Goal: Transaction & Acquisition: Purchase product/service

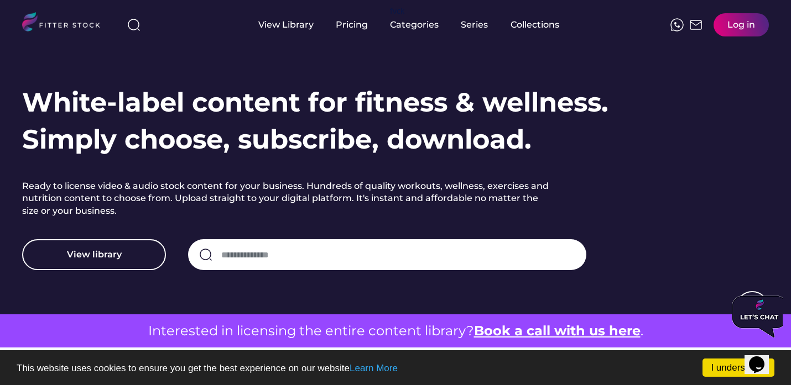
scroll to position [79, 0]
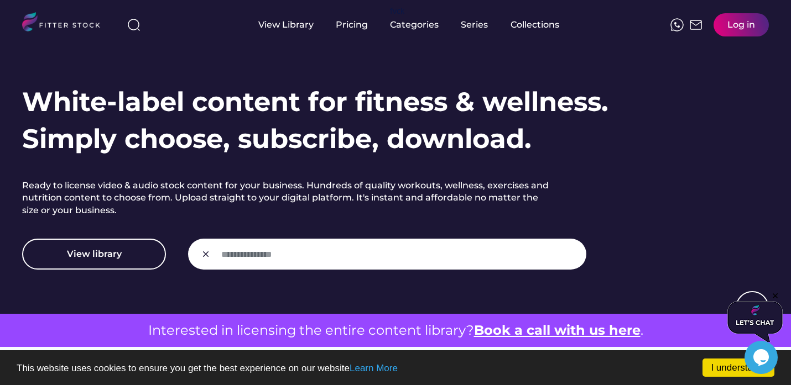
click at [531, 253] on input "input" at bounding box center [398, 254] width 354 height 23
type input "******"
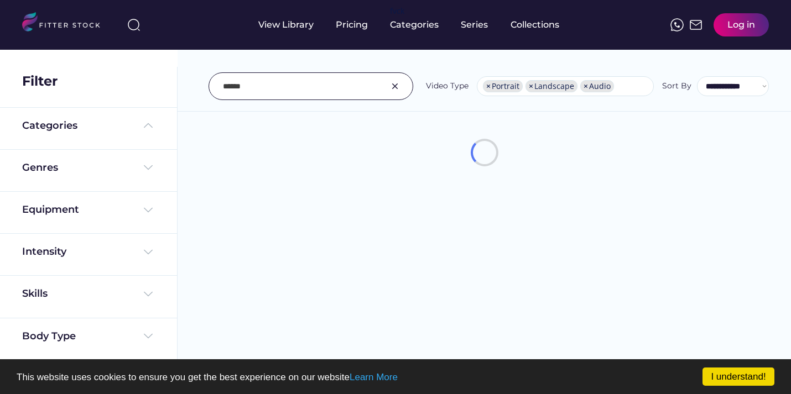
select select "**********"
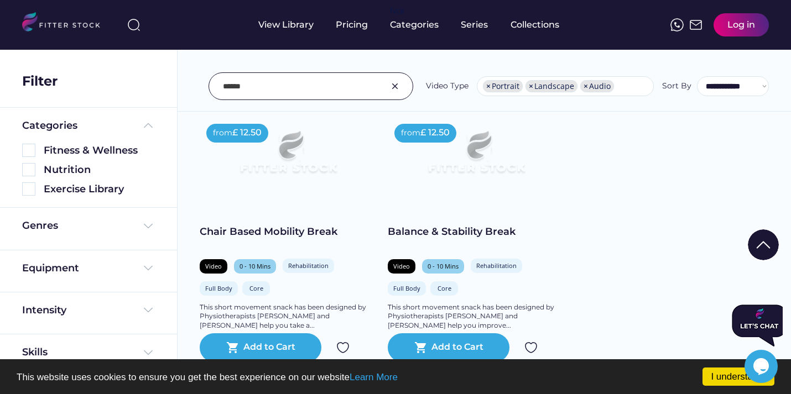
scroll to position [206, 0]
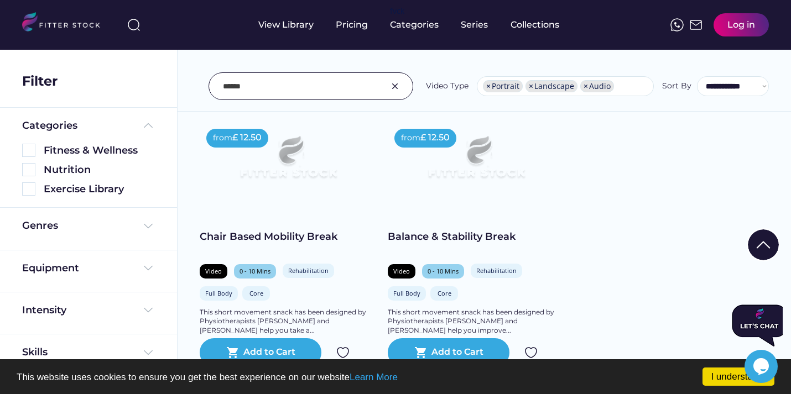
click at [279, 189] on img at bounding box center [288, 162] width 142 height 80
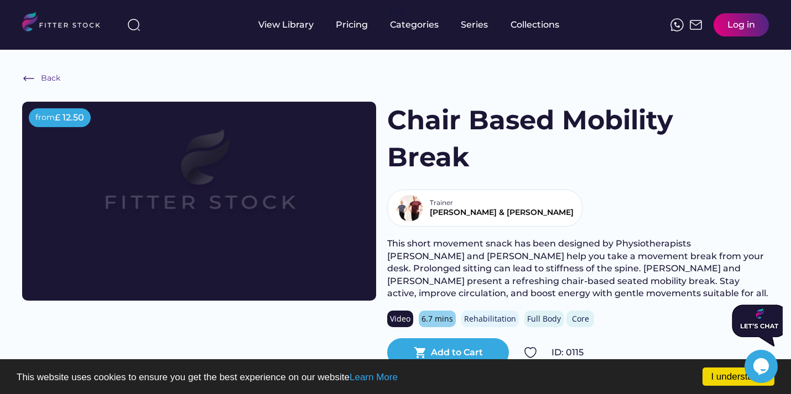
click at [213, 218] on img at bounding box center [199, 181] width 283 height 159
click at [280, 253] on img at bounding box center [199, 181] width 283 height 159
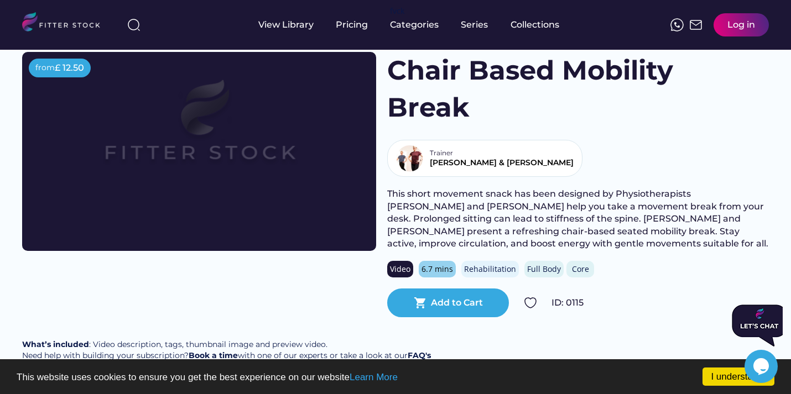
scroll to position [53, 0]
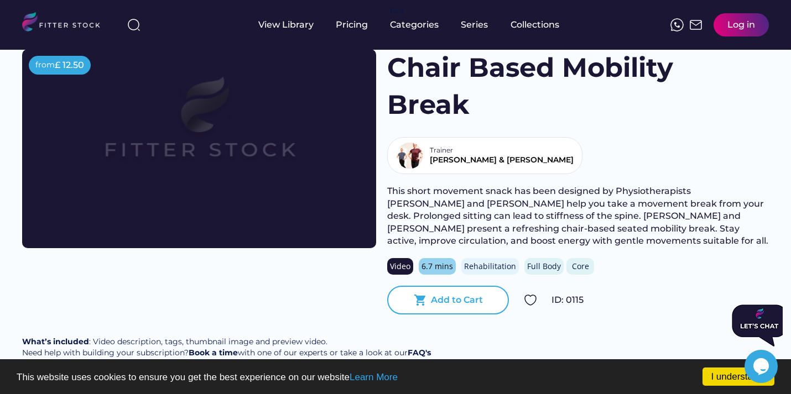
click at [399, 295] on div "shopping_cart Add to Cart" at bounding box center [448, 300] width 122 height 29
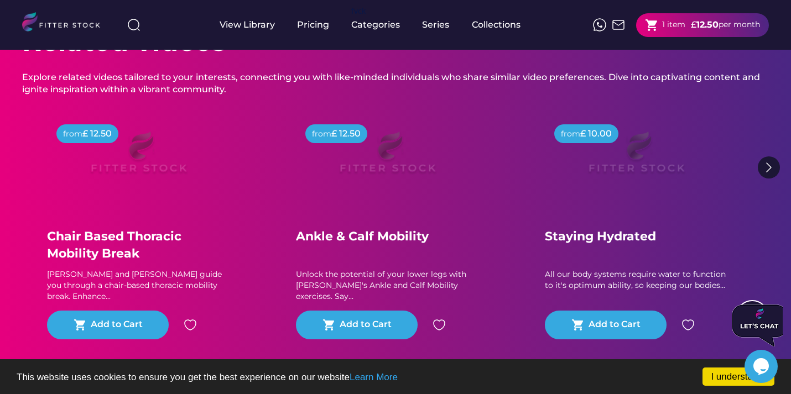
scroll to position [492, 0]
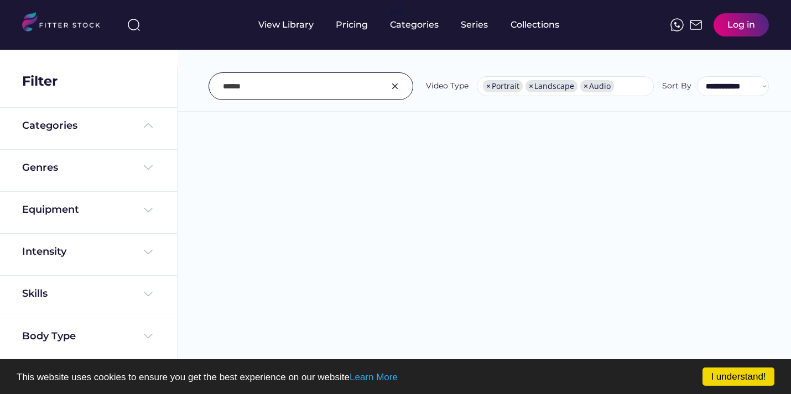
select select "**********"
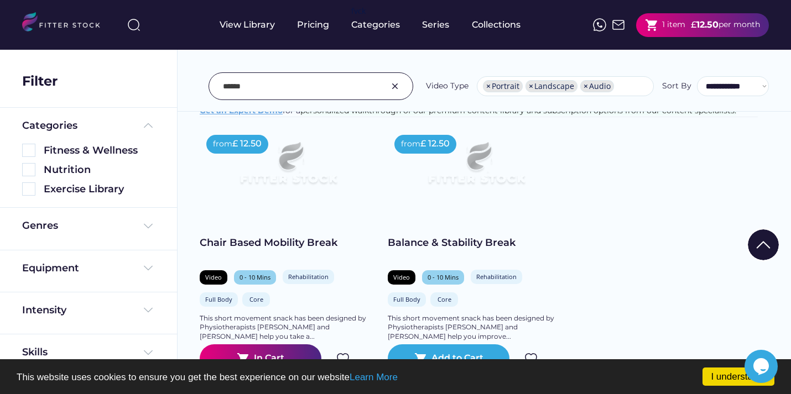
scroll to position [201, 0]
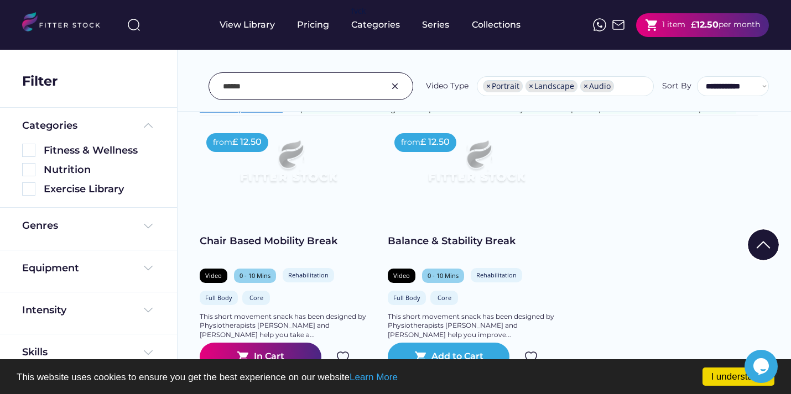
click at [401, 90] on img at bounding box center [394, 86] width 13 height 13
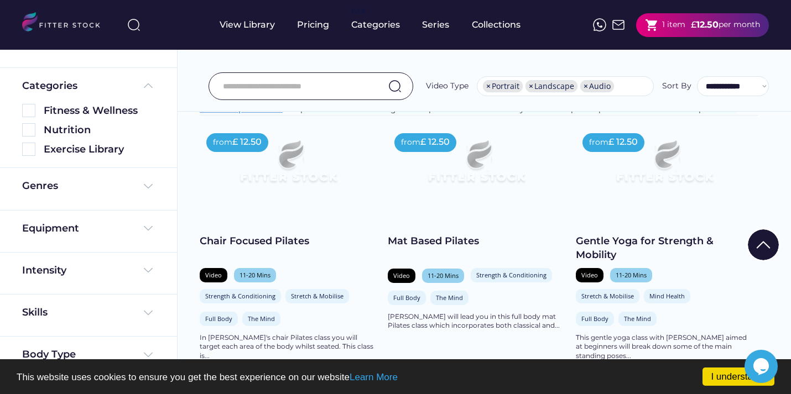
scroll to position [66, 0]
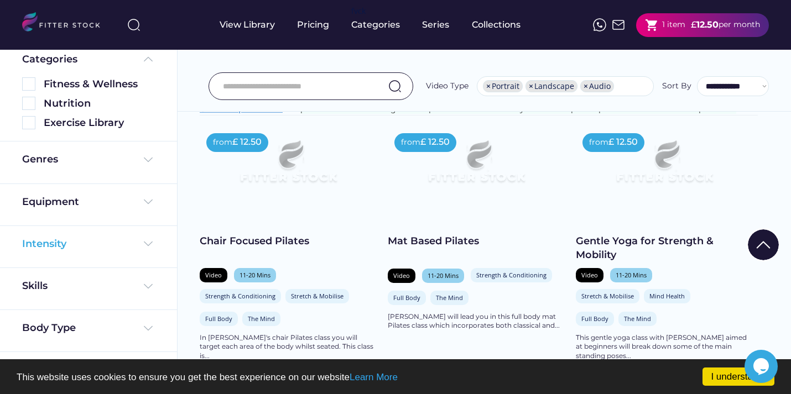
click at [116, 242] on div "Intensity" at bounding box center [88, 244] width 133 height 14
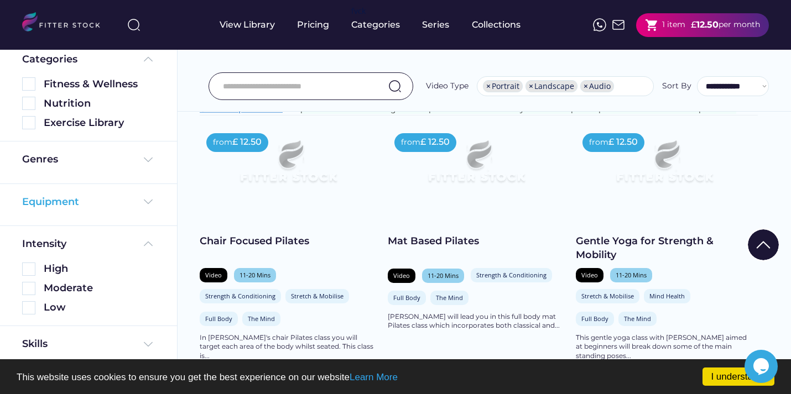
click at [147, 199] on img at bounding box center [148, 201] width 13 height 13
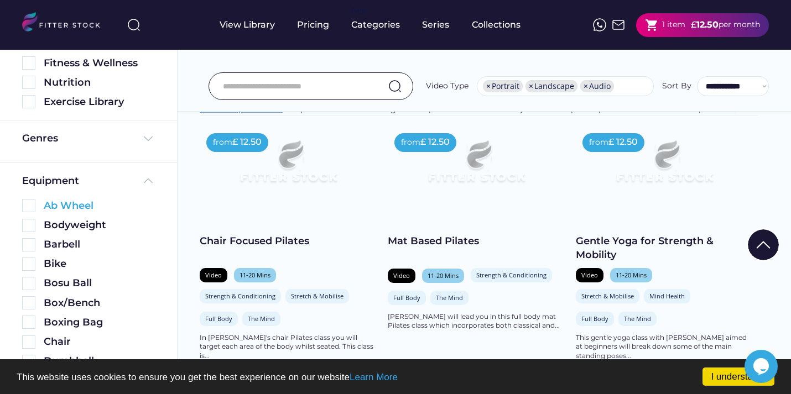
scroll to position [90, 0]
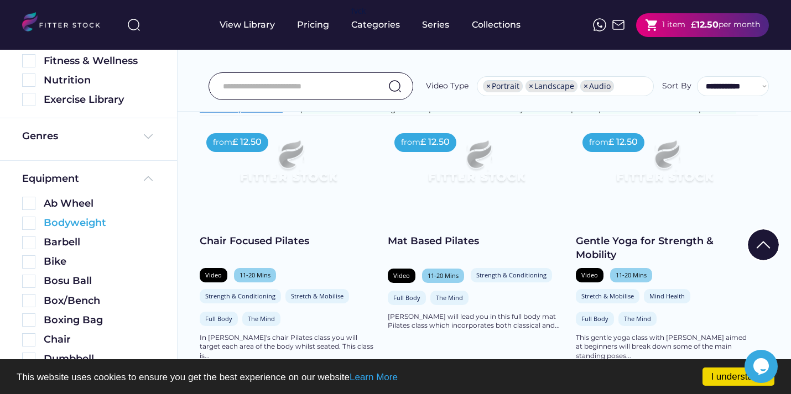
click at [127, 229] on div "Bodyweight" at bounding box center [99, 223] width 111 height 14
click at [92, 229] on div "Bodyweight" at bounding box center [99, 223] width 111 height 14
click at [31, 223] on img at bounding box center [28, 223] width 13 height 13
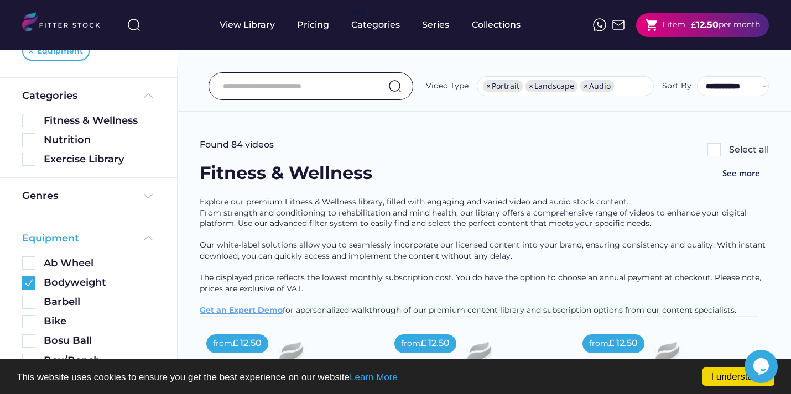
click at [142, 237] on img at bounding box center [148, 238] width 13 height 13
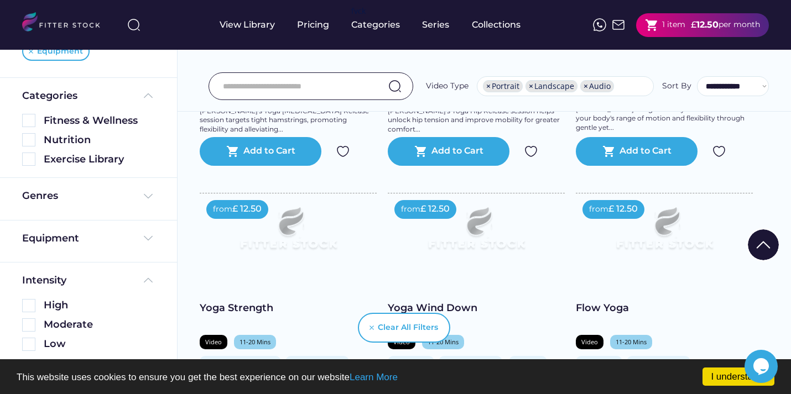
scroll to position [988, 0]
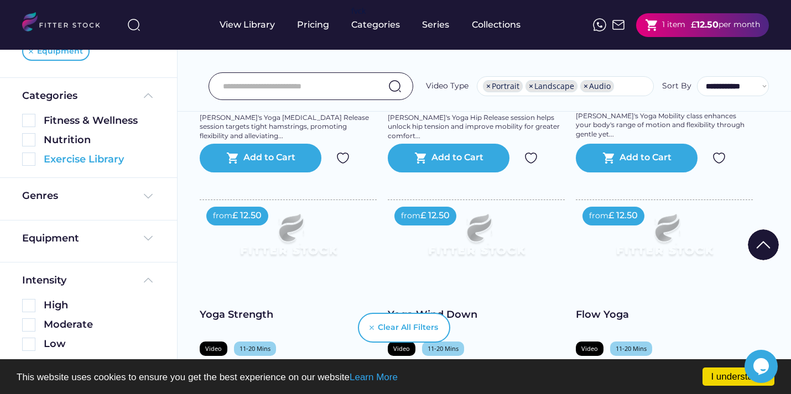
click at [40, 161] on div "Exercise Library" at bounding box center [88, 160] width 133 height 14
click at [30, 160] on img at bounding box center [28, 159] width 13 height 13
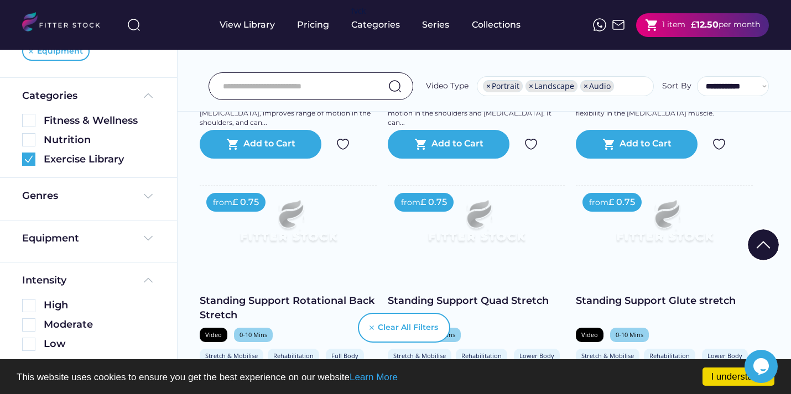
scroll to position [1257, 0]
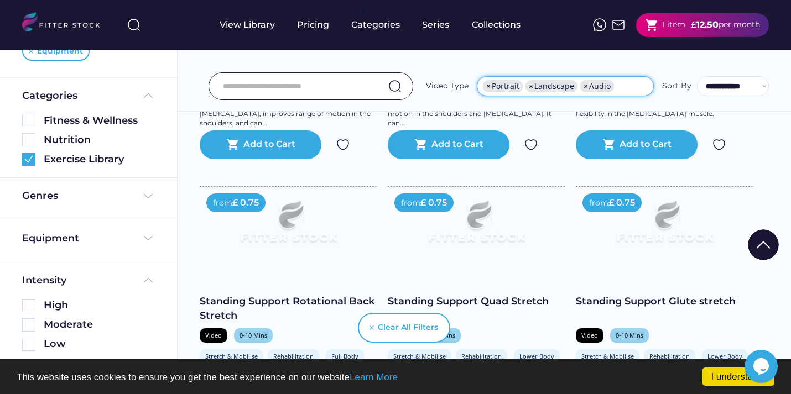
click at [487, 85] on li "× Portrait" at bounding box center [503, 86] width 40 height 12
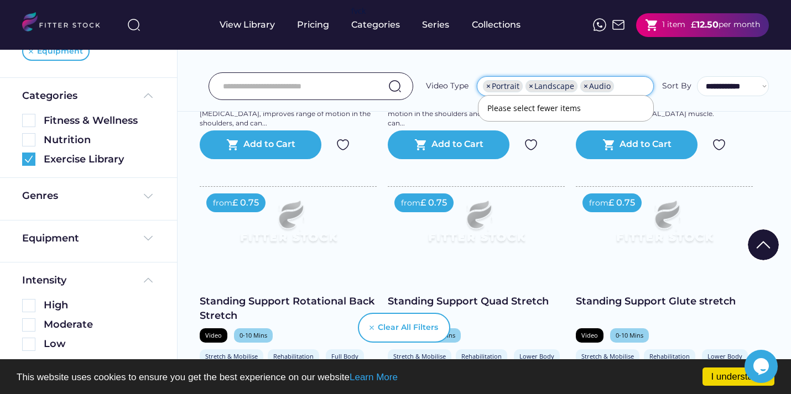
click at [487, 85] on li "× Portrait" at bounding box center [503, 86] width 40 height 12
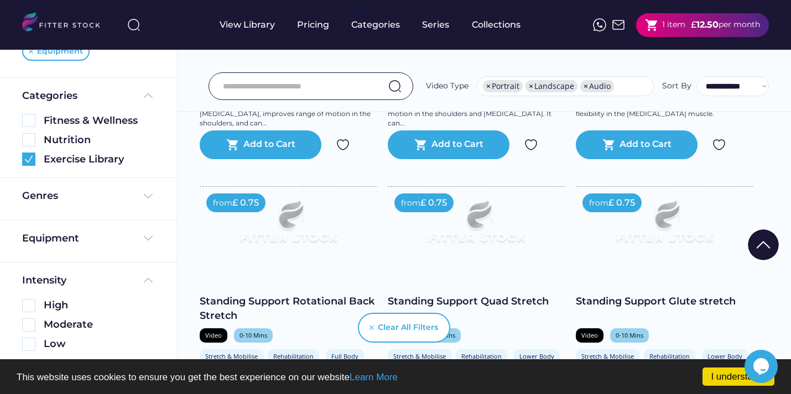
click at [489, 87] on span "×" at bounding box center [488, 86] width 4 height 8
select select "*********"
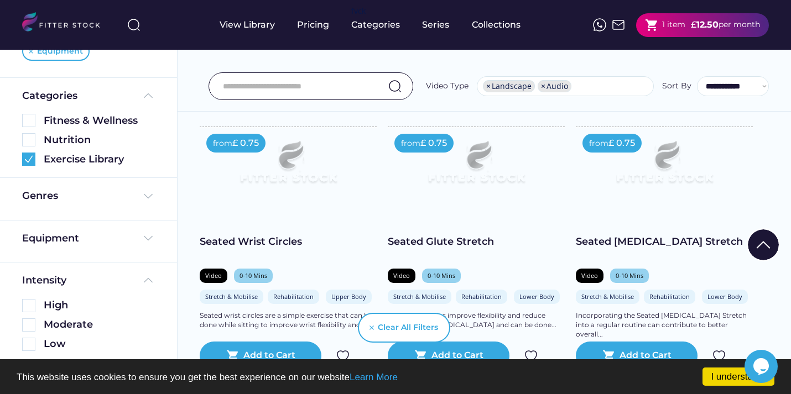
scroll to position [776, 0]
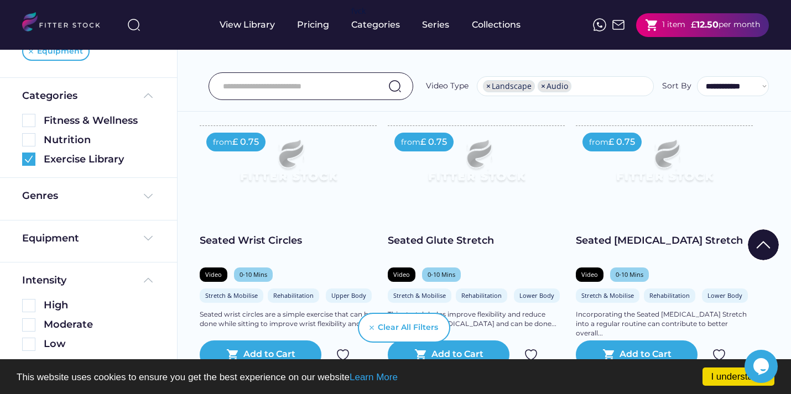
click at [355, 178] on img at bounding box center [288, 166] width 142 height 80
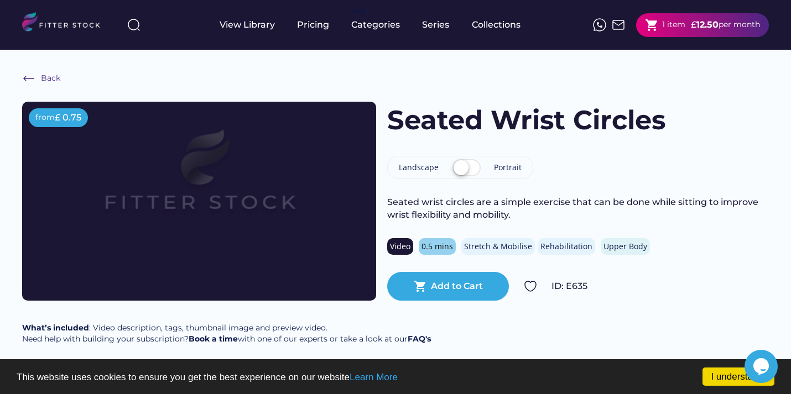
click at [143, 193] on img at bounding box center [199, 181] width 283 height 159
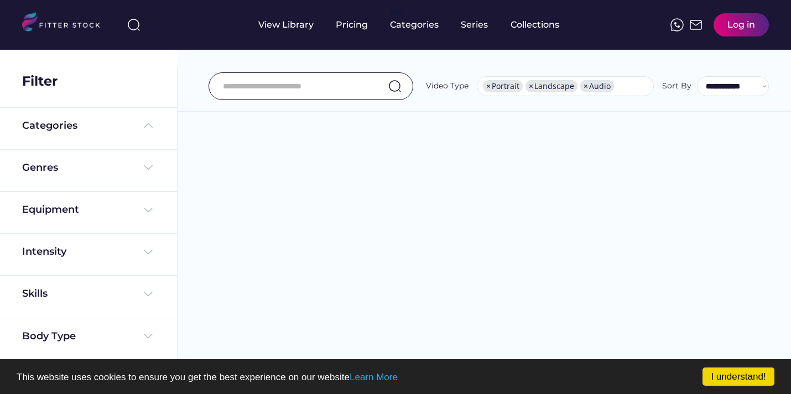
select select "**********"
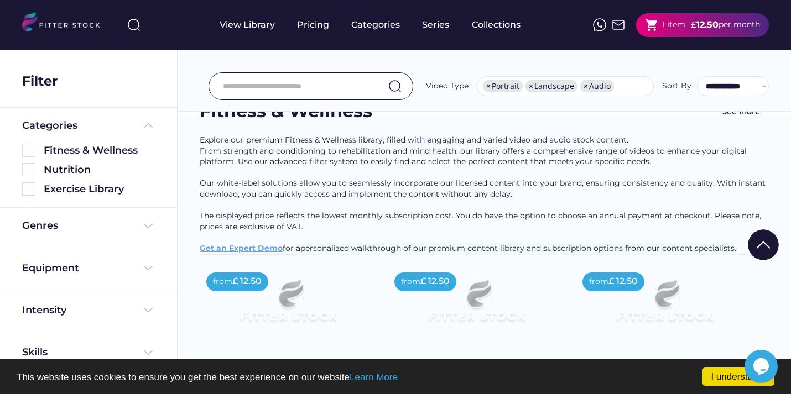
scroll to position [12, 0]
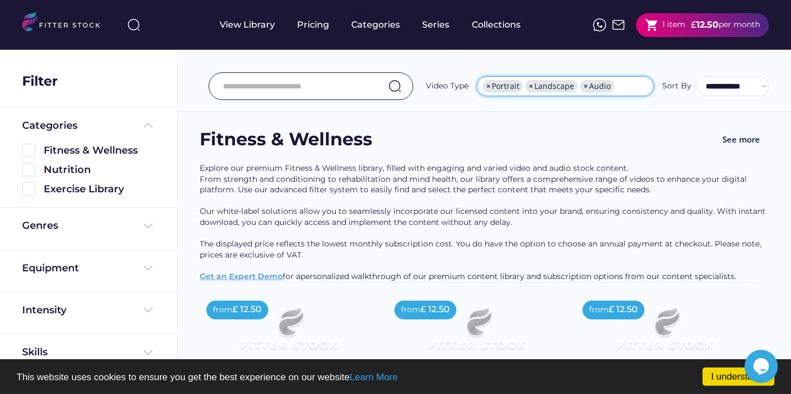
click at [488, 86] on span "×" at bounding box center [488, 86] width 4 height 8
select select "*********"
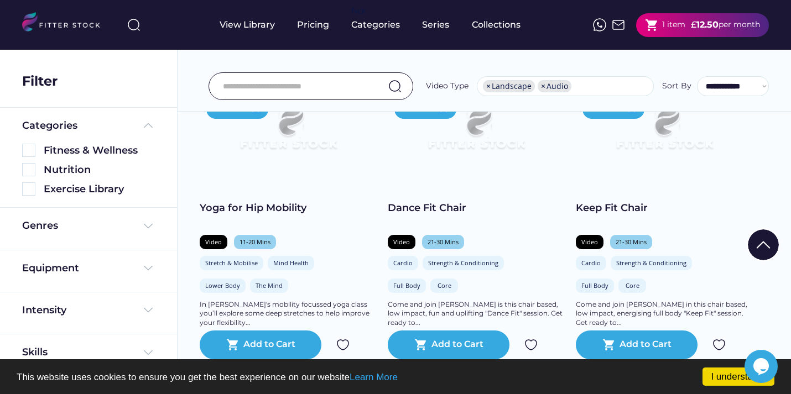
scroll to position [505, 0]
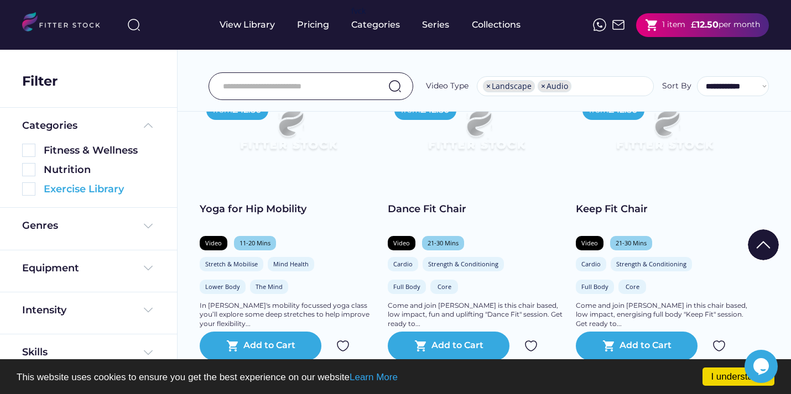
click at [101, 183] on div "Exercise Library" at bounding box center [99, 189] width 111 height 14
click at [34, 195] on img at bounding box center [28, 188] width 13 height 13
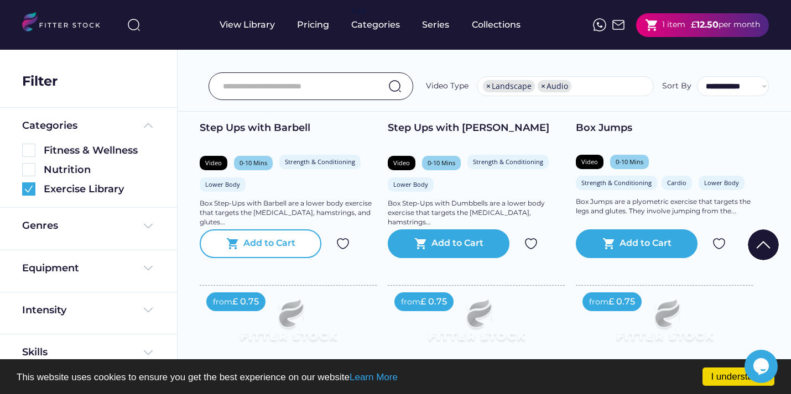
scroll to position [704, 0]
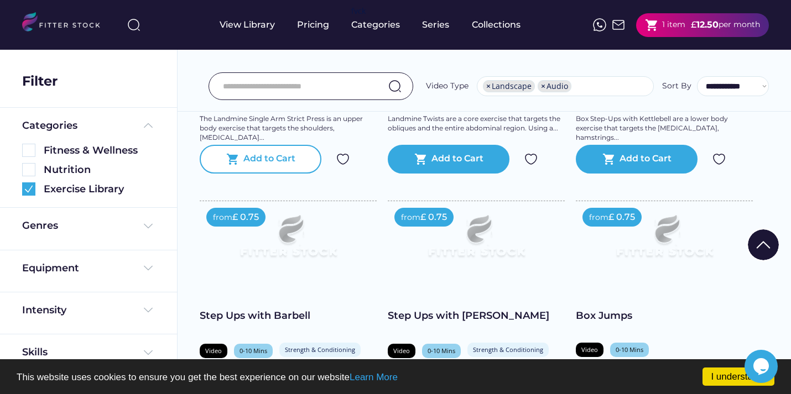
click at [237, 156] on text "shopping_cart" at bounding box center [232, 159] width 13 height 13
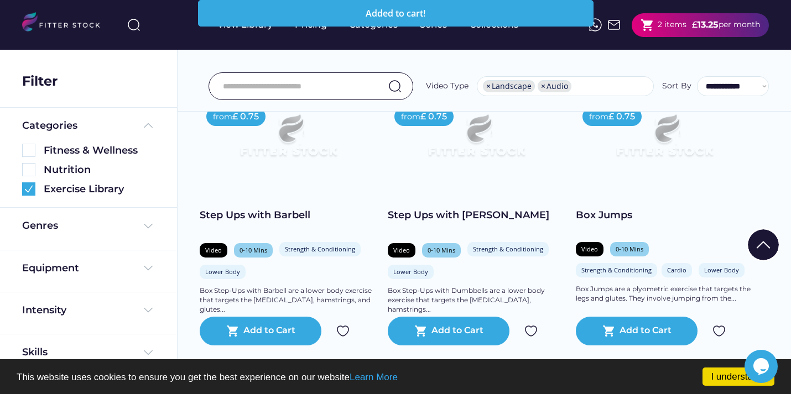
scroll to position [807, 0]
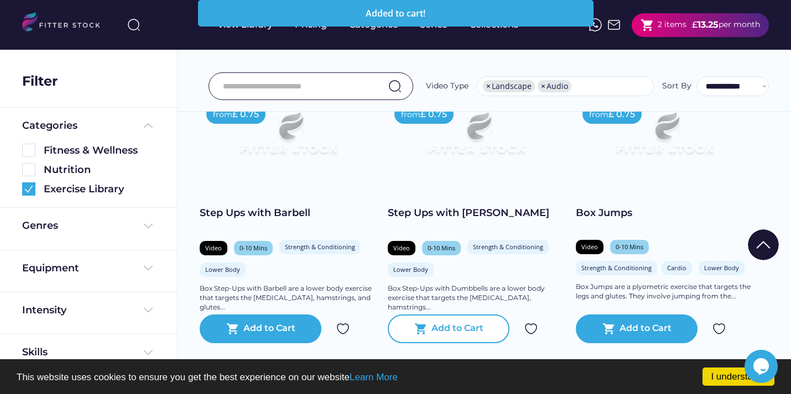
click at [452, 325] on div "Add to Cart" at bounding box center [457, 328] width 52 height 13
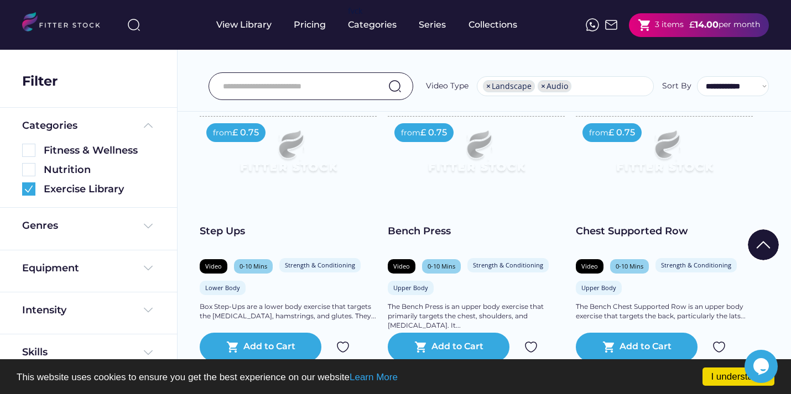
scroll to position [1066, 0]
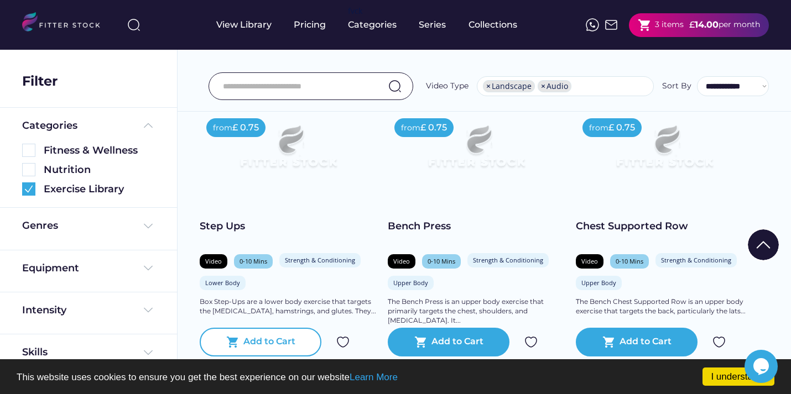
click at [242, 347] on div "shopping_cart Add to Cart" at bounding box center [261, 342] width 122 height 29
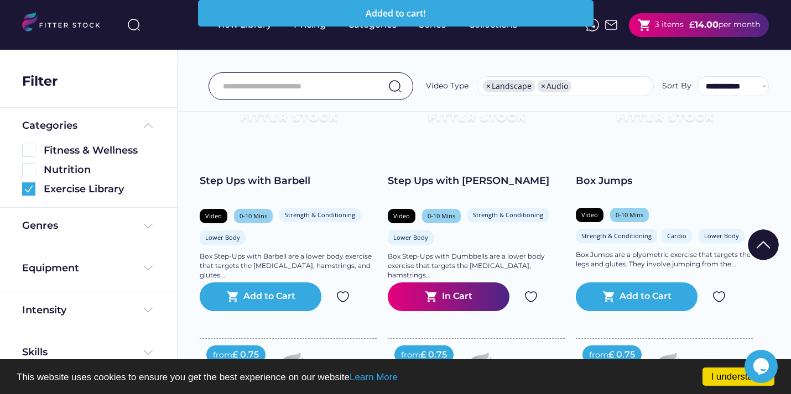
scroll to position [778, 0]
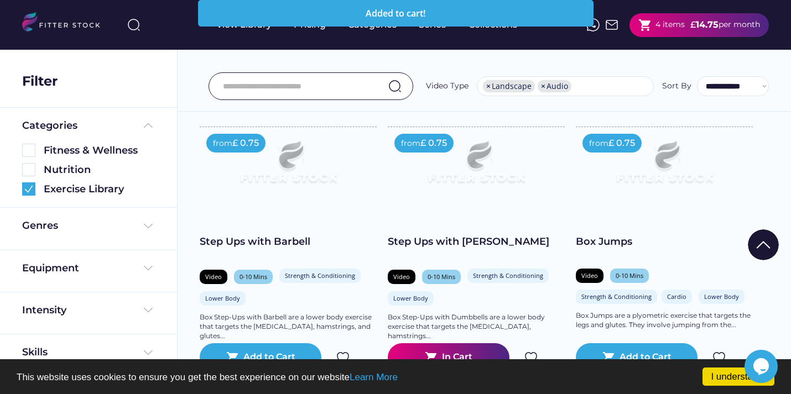
click at [599, 343] on div "shopping_cart Add to Cart" at bounding box center [637, 357] width 122 height 29
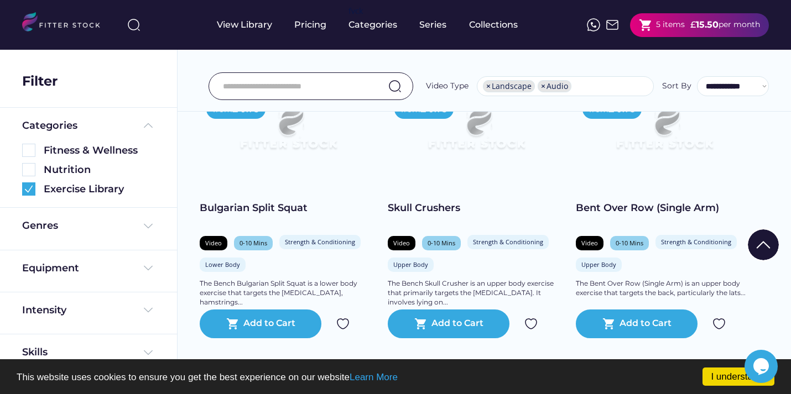
scroll to position [1355, 0]
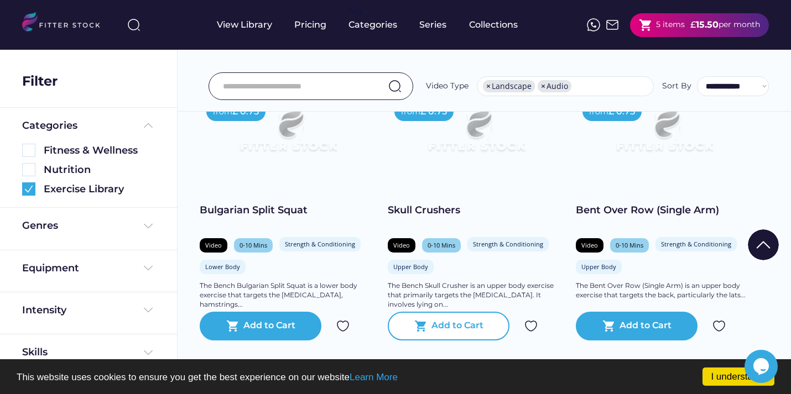
click at [469, 327] on div "Add to Cart" at bounding box center [457, 326] width 52 height 13
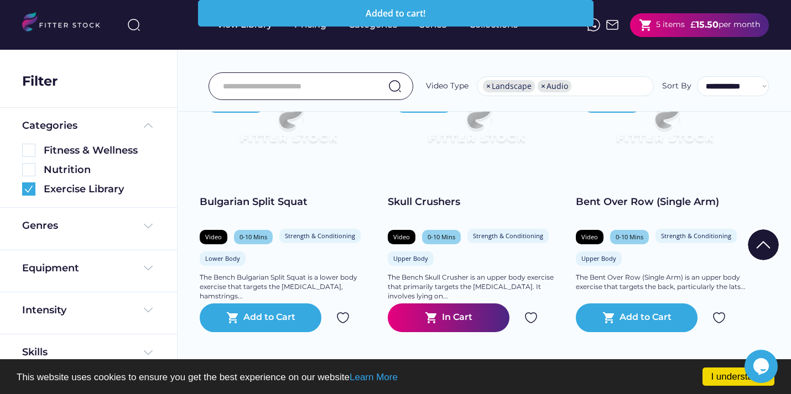
scroll to position [1364, 0]
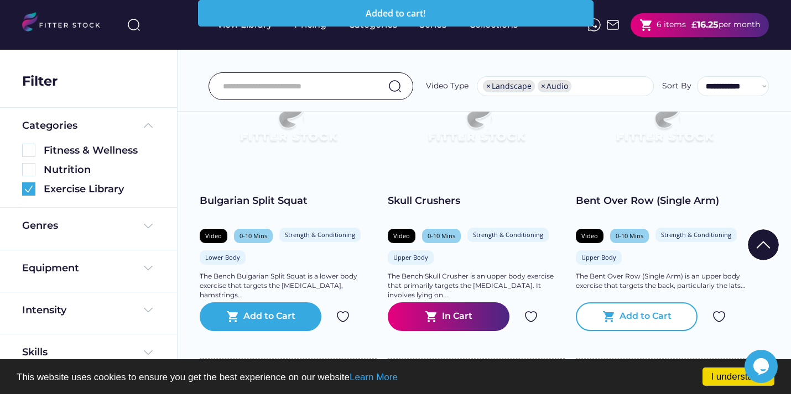
click at [632, 312] on div "Add to Cart" at bounding box center [645, 316] width 52 height 13
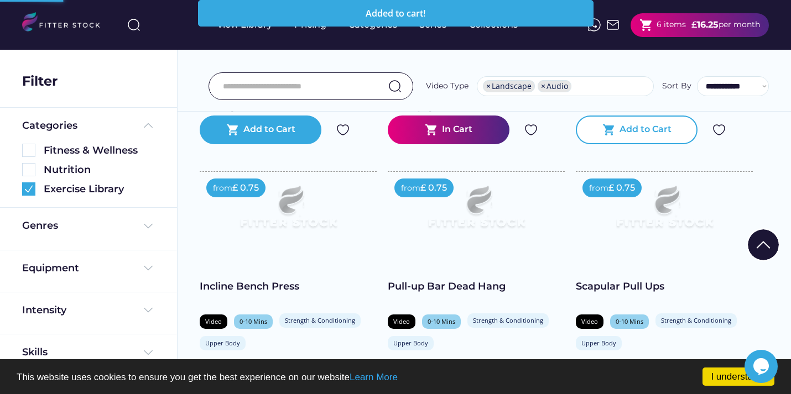
scroll to position [1568, 0]
